Goal: Ask a question

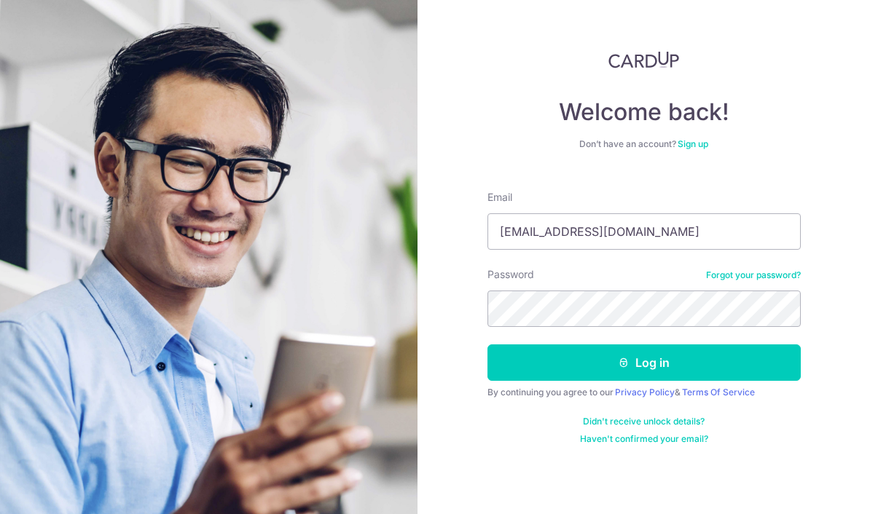
type input "nickseow@yahoo.com"
click at [643, 363] on button "Log in" at bounding box center [643, 363] width 313 height 36
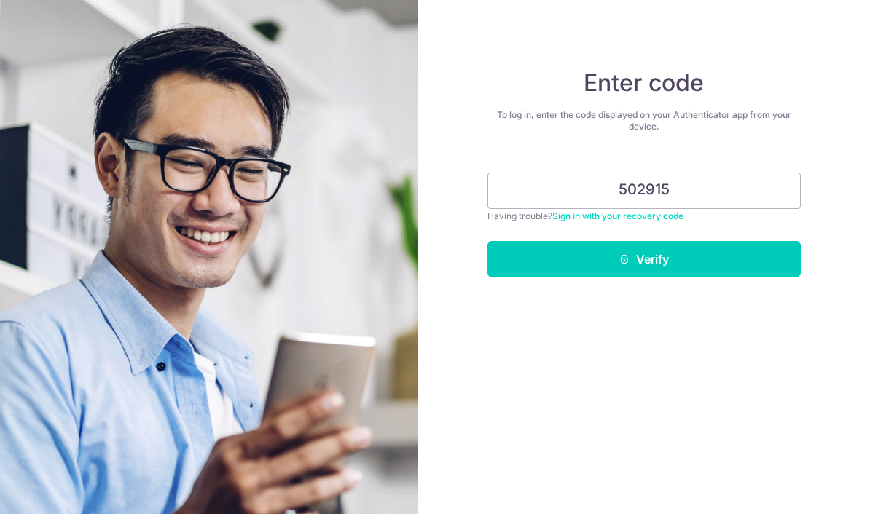
type input "502915"
click at [684, 250] on button "Verify" at bounding box center [643, 259] width 313 height 36
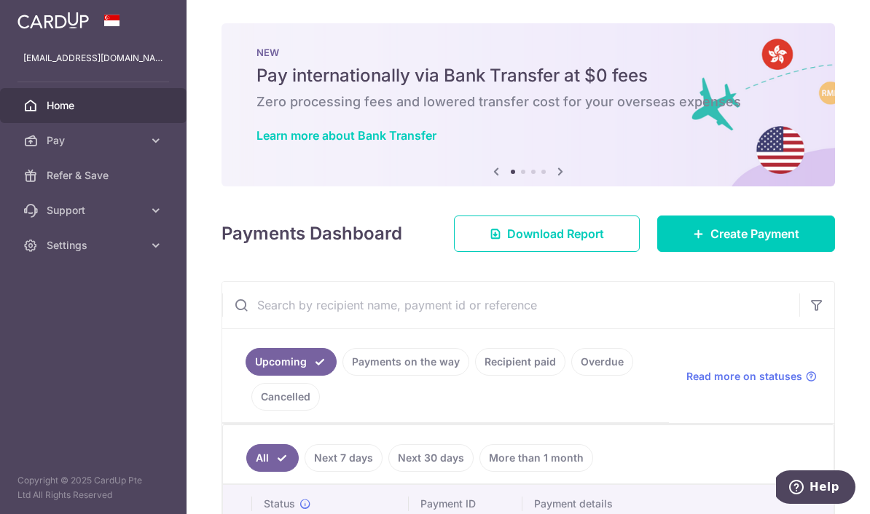
click at [822, 479] on button "Help" at bounding box center [814, 488] width 82 height 34
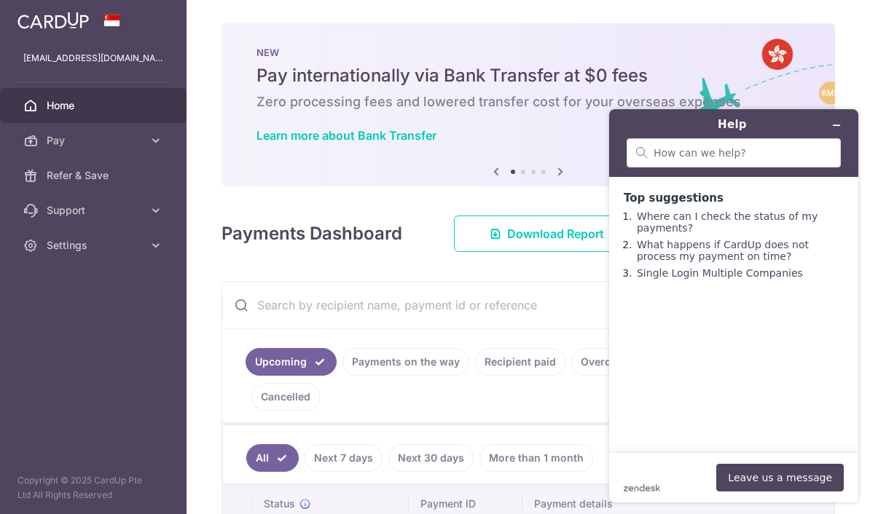
click at [806, 480] on button "Leave us a message" at bounding box center [780, 478] width 128 height 28
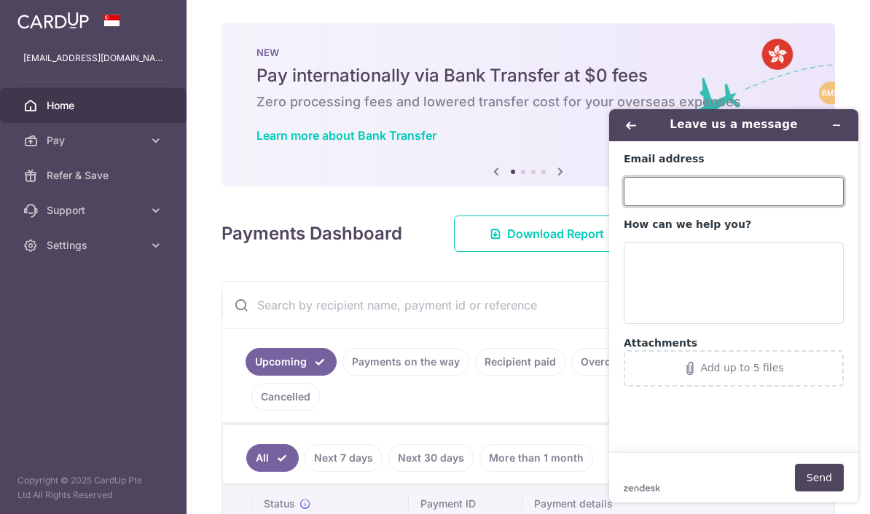
click at [764, 197] on input "Email address" at bounding box center [734, 191] width 220 height 29
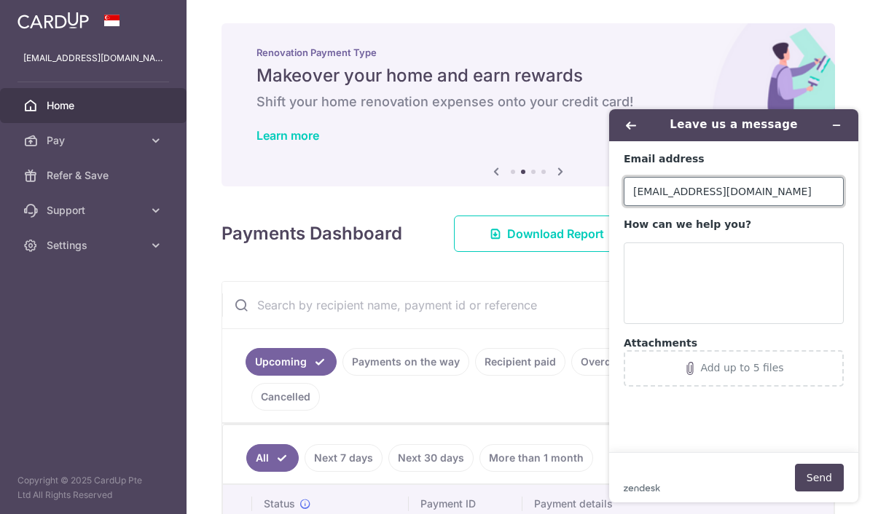
type input "[EMAIL_ADDRESS][DOMAIN_NAME]"
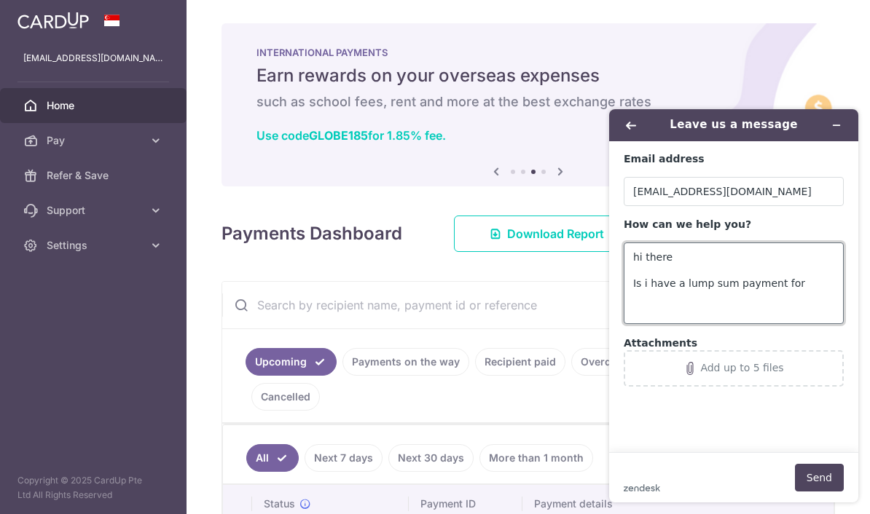
click at [639, 282] on textarea "hi there Is i have a lump sum payment for" at bounding box center [734, 284] width 220 height 82
click at [788, 282] on textarea "hi there If i have a lump sum payment for" at bounding box center [734, 284] width 220 height 82
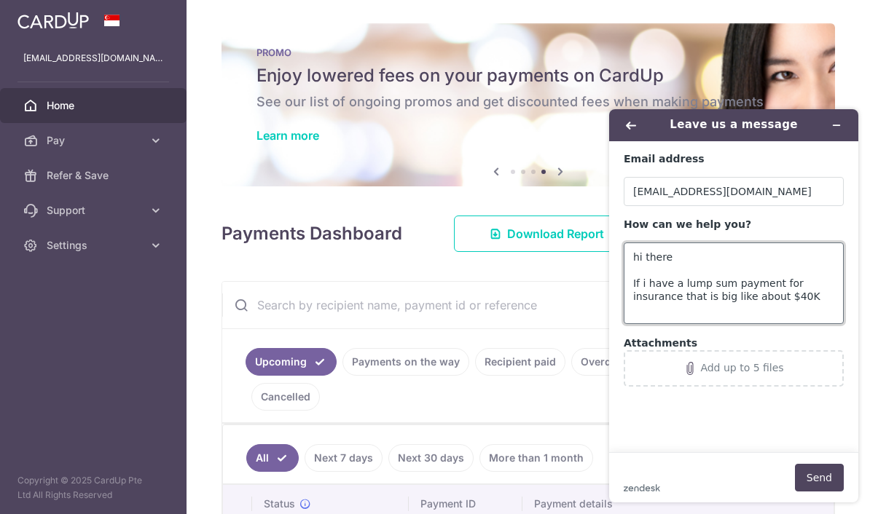
click at [799, 294] on textarea "hi there If i have a lump sum payment for insurance that is big like about $40K" at bounding box center [734, 284] width 220 height 82
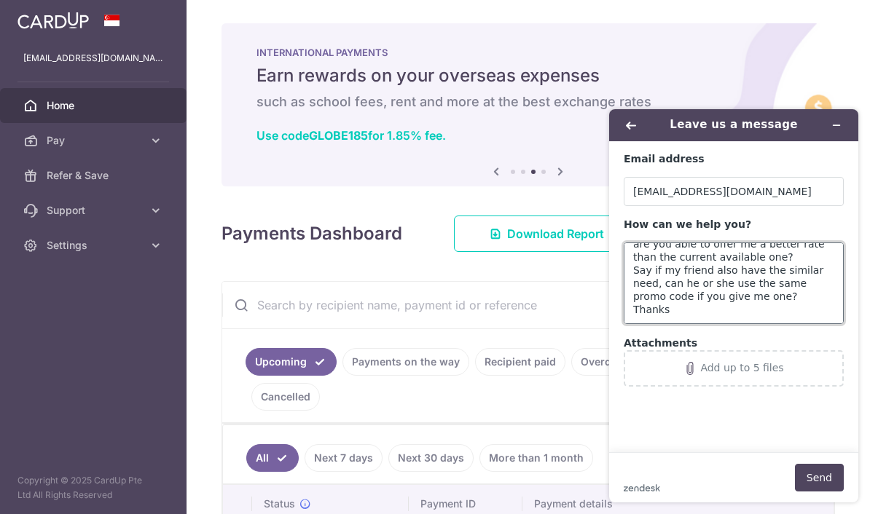
scroll to position [66, 0]
type textarea "hi there If i have a lump sum payment for insurance that is big like about $40K…"
click at [801, 360] on button "Add up to 5 files" at bounding box center [734, 368] width 220 height 36
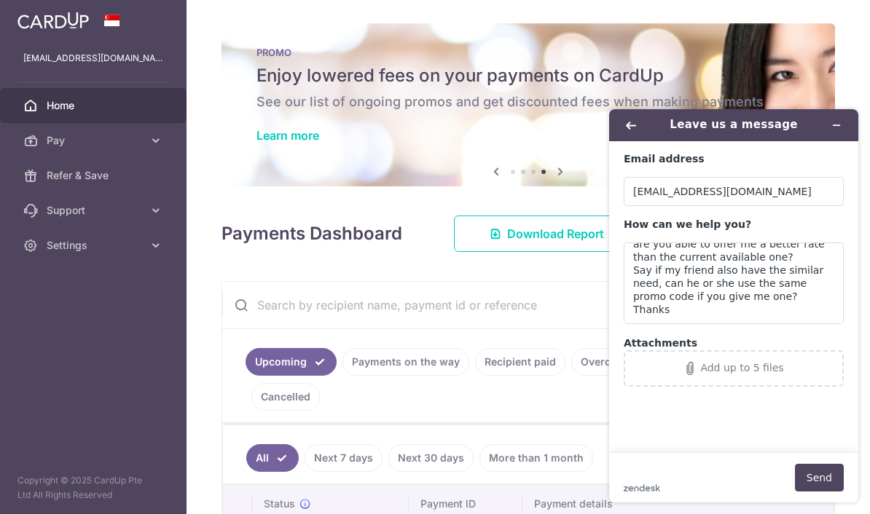
click at [826, 480] on button "Send" at bounding box center [819, 478] width 49 height 28
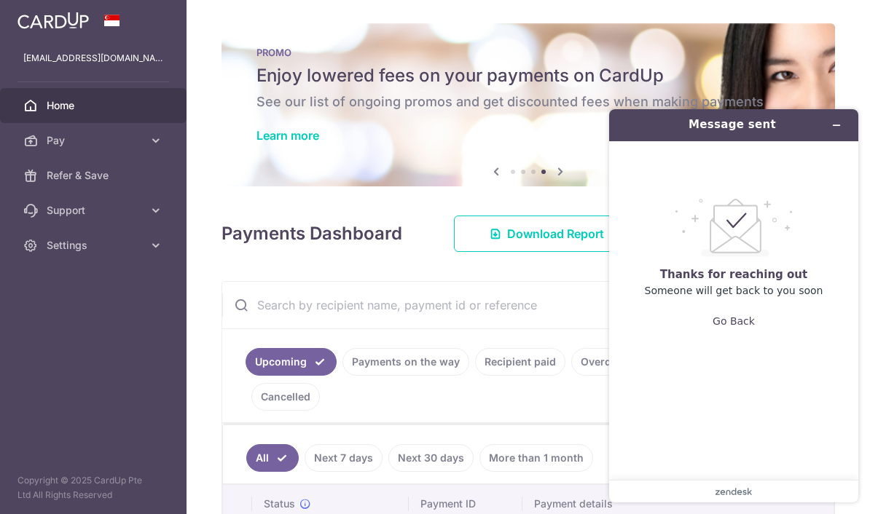
click at [833, 130] on icon "Minimize widget" at bounding box center [836, 125] width 10 height 10
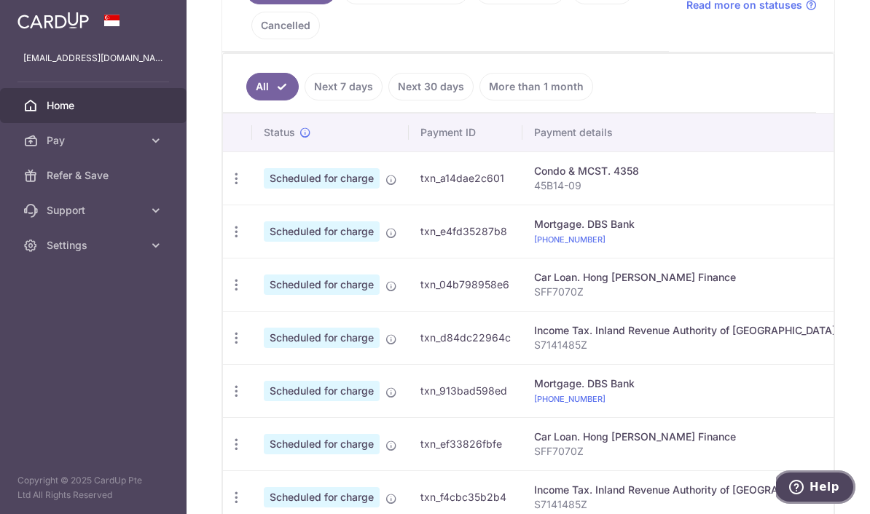
scroll to position [0, 0]
